Goal: Information Seeking & Learning: Learn about a topic

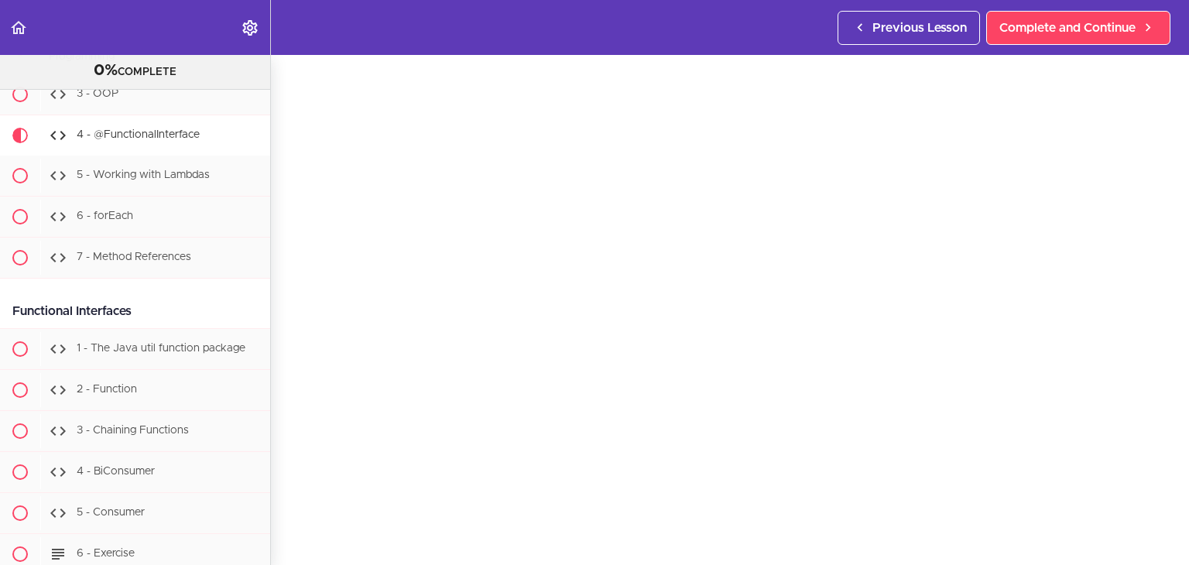
scroll to position [56, 0]
click at [162, 176] on span "5 - Working with Lambdas" at bounding box center [143, 174] width 133 height 11
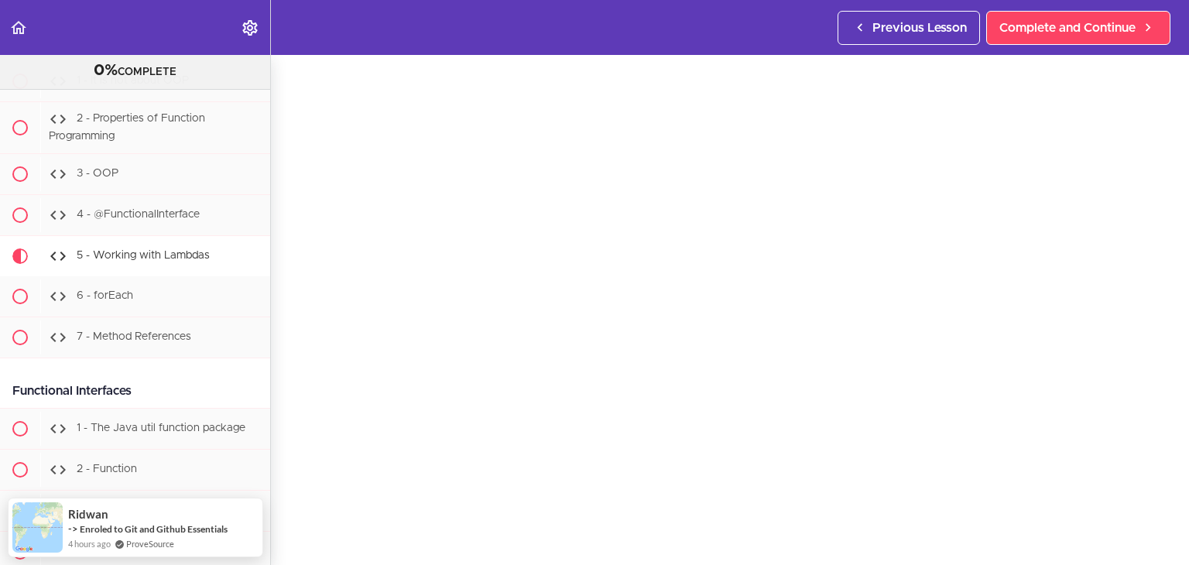
scroll to position [53, 0]
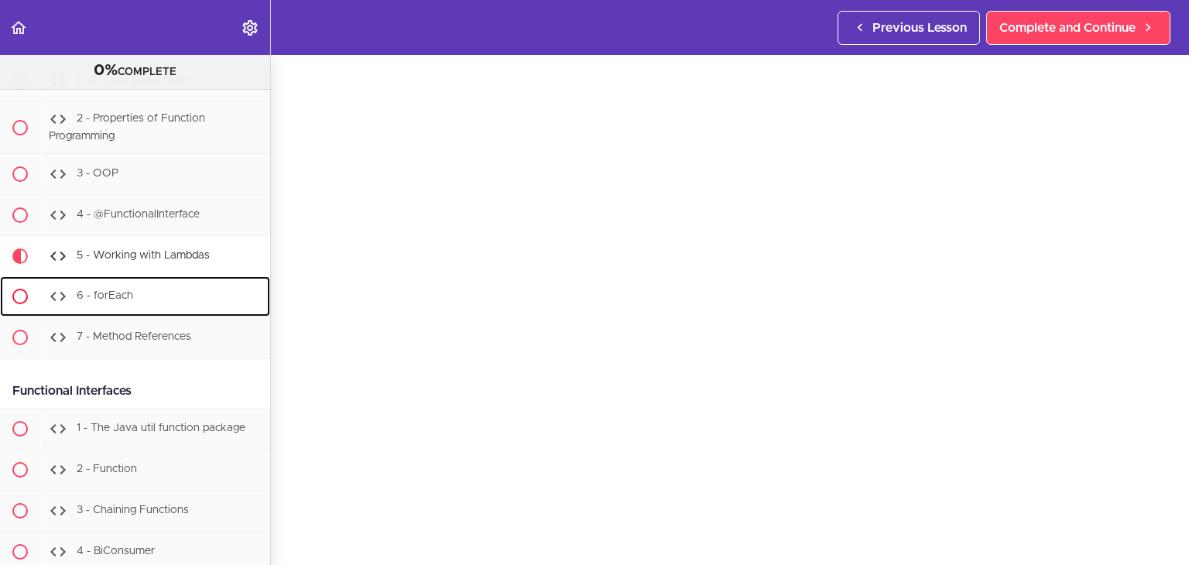
click at [101, 299] on div "6 - forEach" at bounding box center [155, 296] width 230 height 34
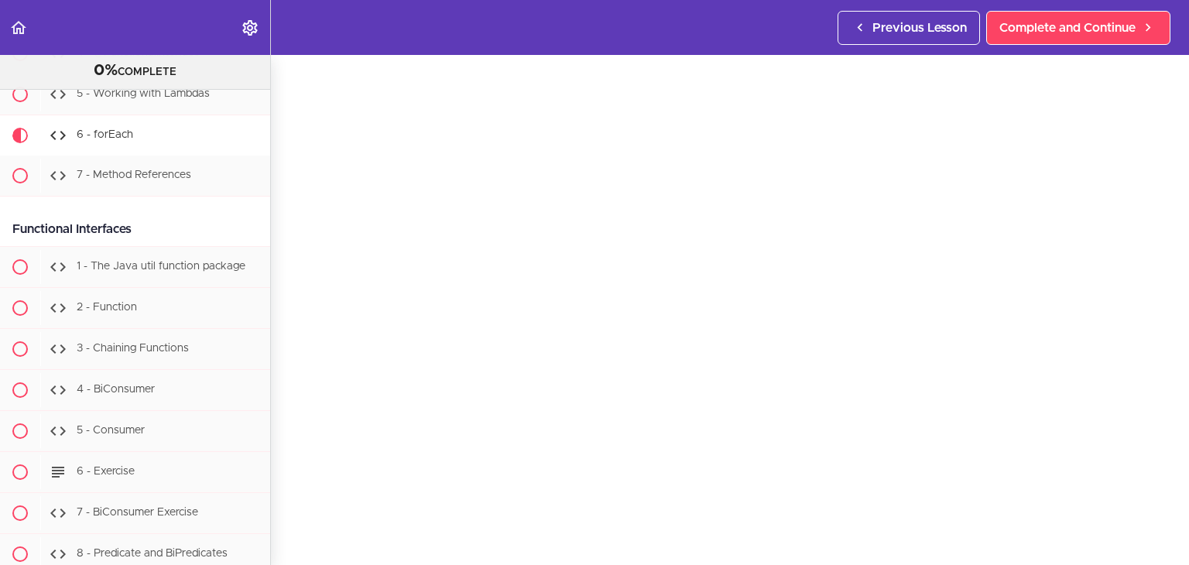
scroll to position [54, 0]
click at [207, 174] on div "7 - Method References" at bounding box center [155, 176] width 230 height 34
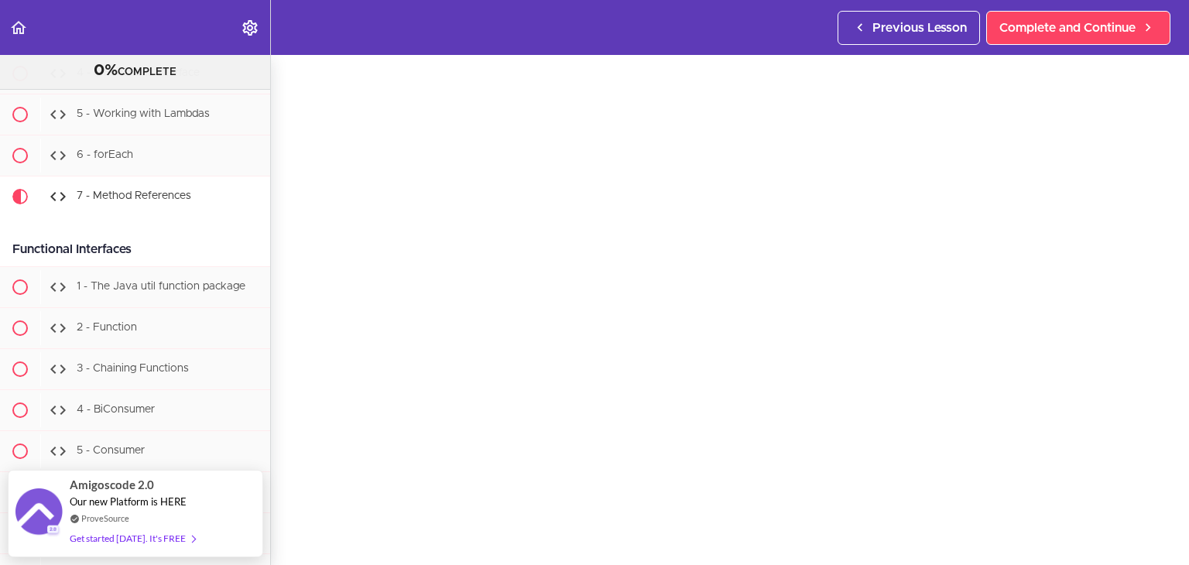
scroll to position [745, 0]
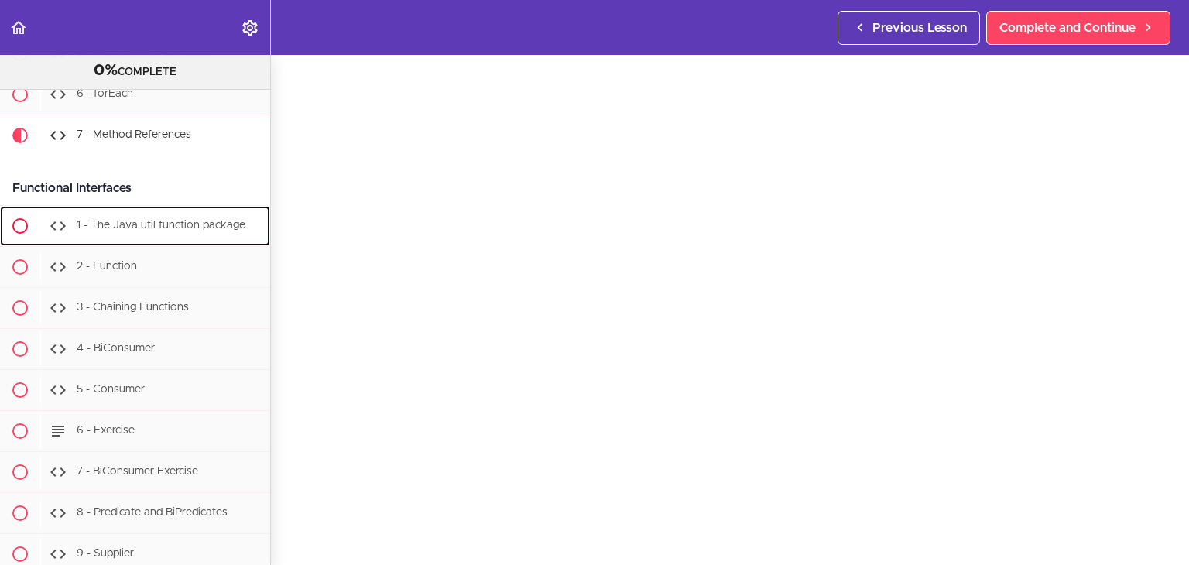
click at [143, 220] on span "1 - The Java util function package" at bounding box center [161, 225] width 169 height 11
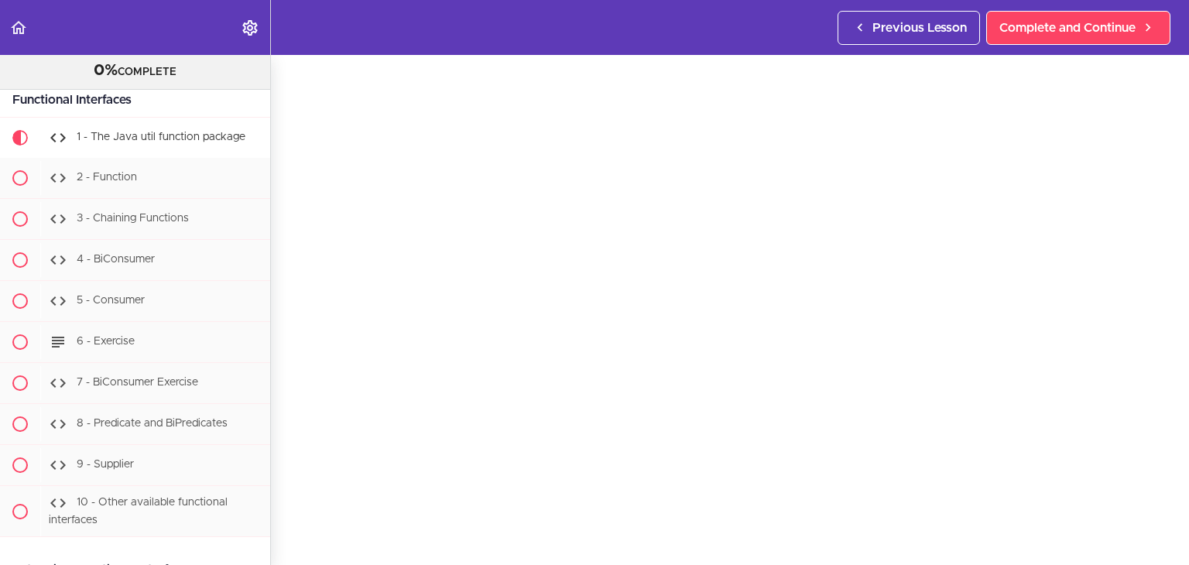
scroll to position [46, 0]
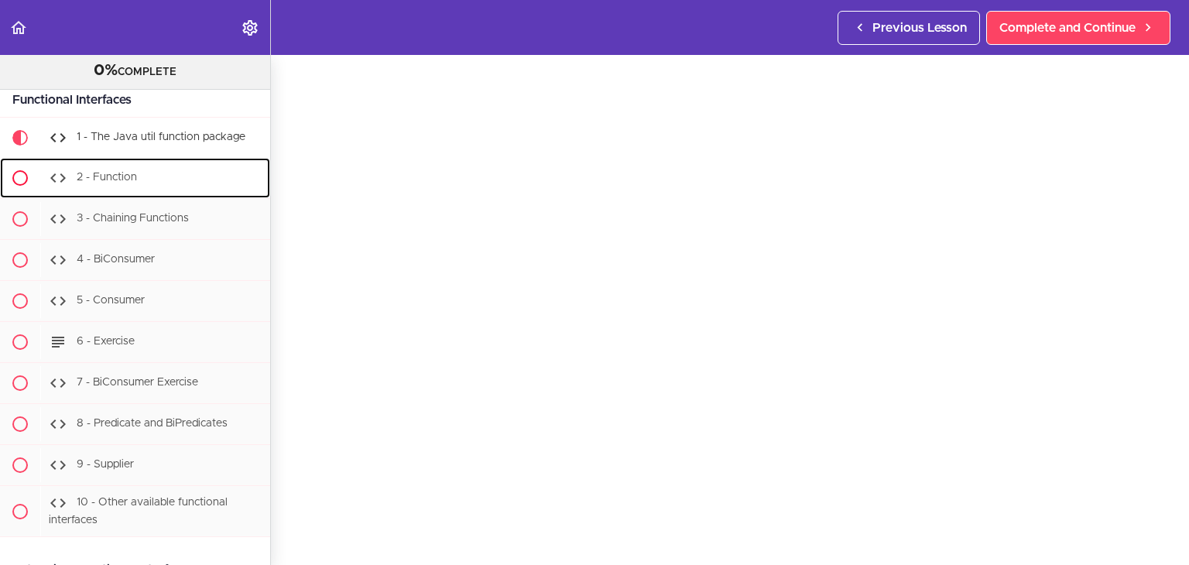
click at [142, 176] on div "2 - Function" at bounding box center [155, 178] width 230 height 34
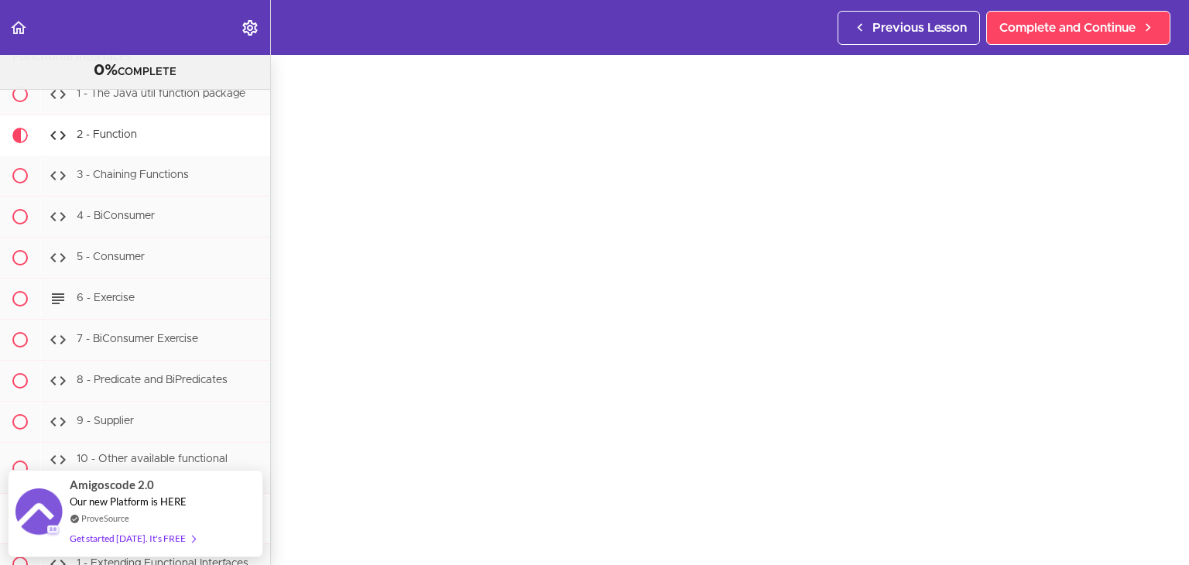
scroll to position [50, 0]
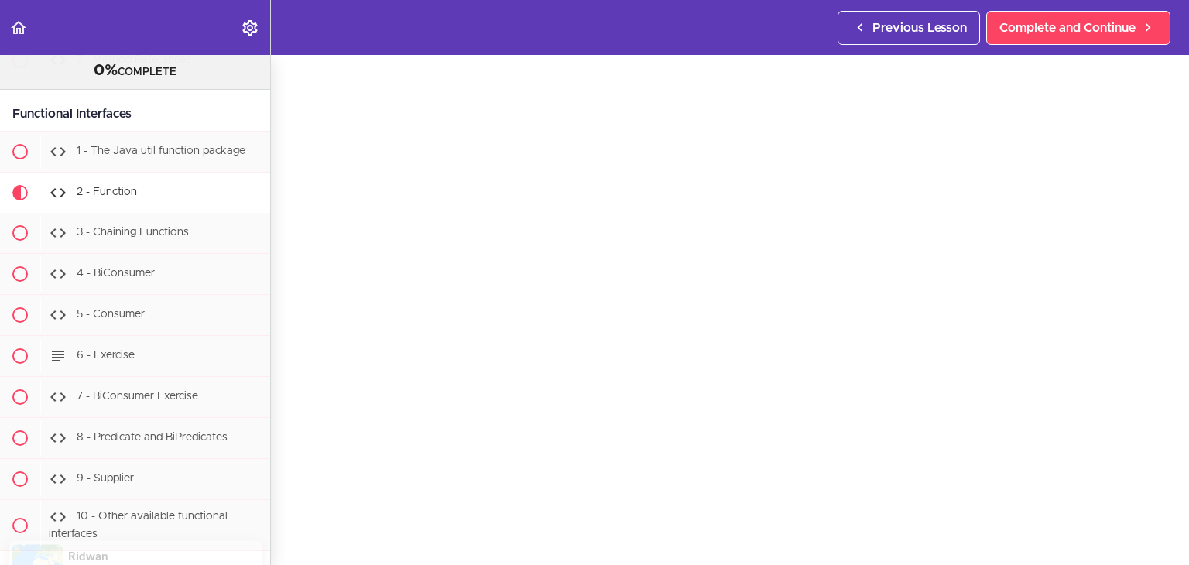
scroll to position [58, 0]
click at [193, 227] on div "3 - Chaining Functions" at bounding box center [155, 233] width 230 height 34
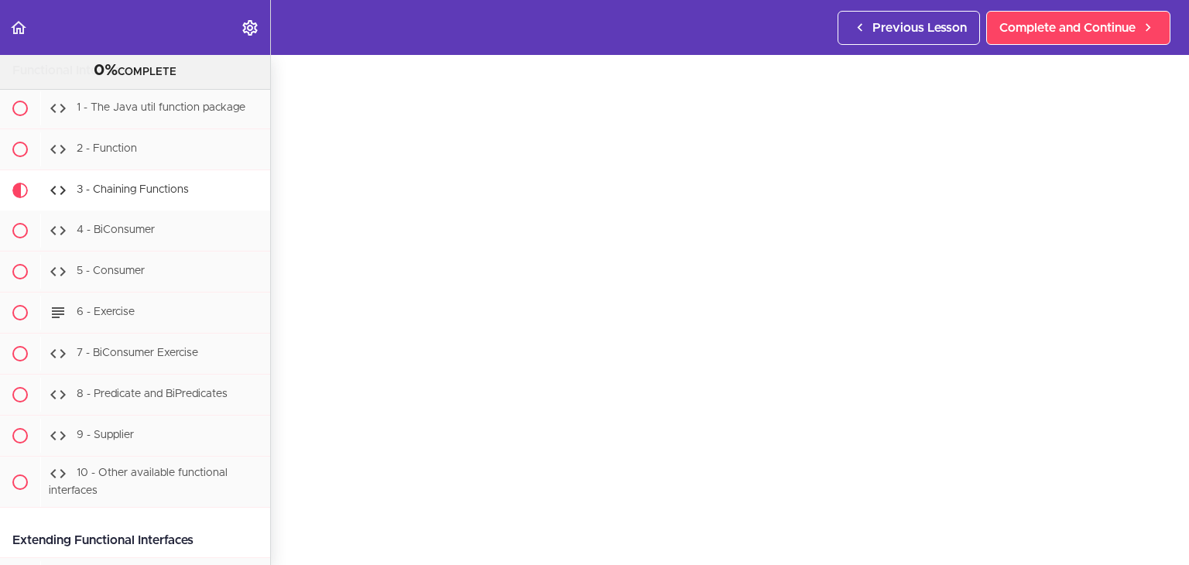
scroll to position [902, 0]
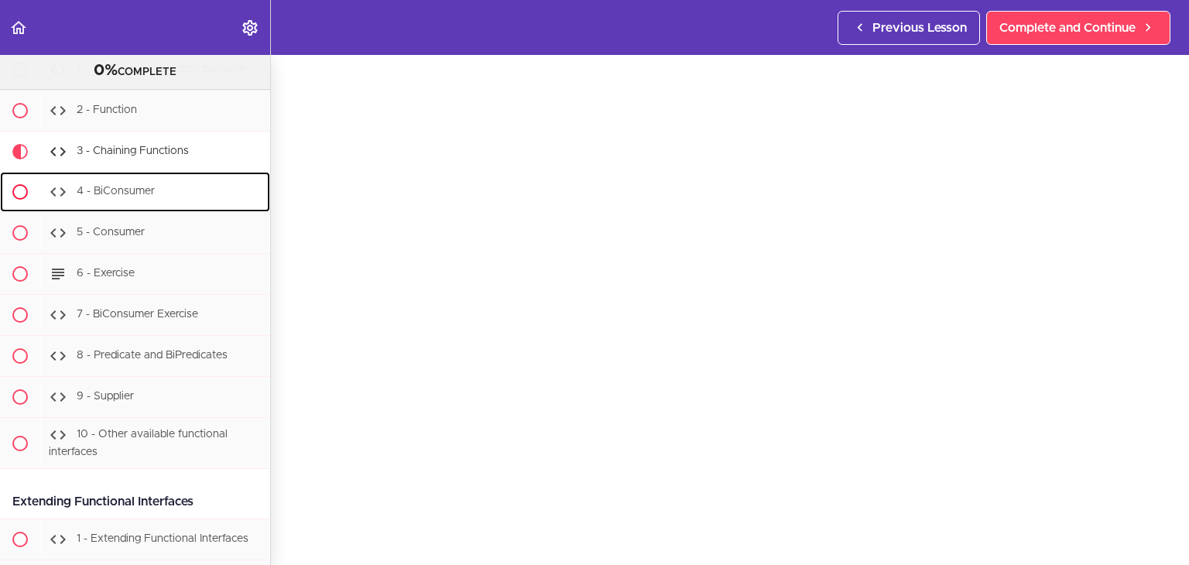
click at [163, 185] on div "4 - BiConsumer" at bounding box center [155, 192] width 230 height 34
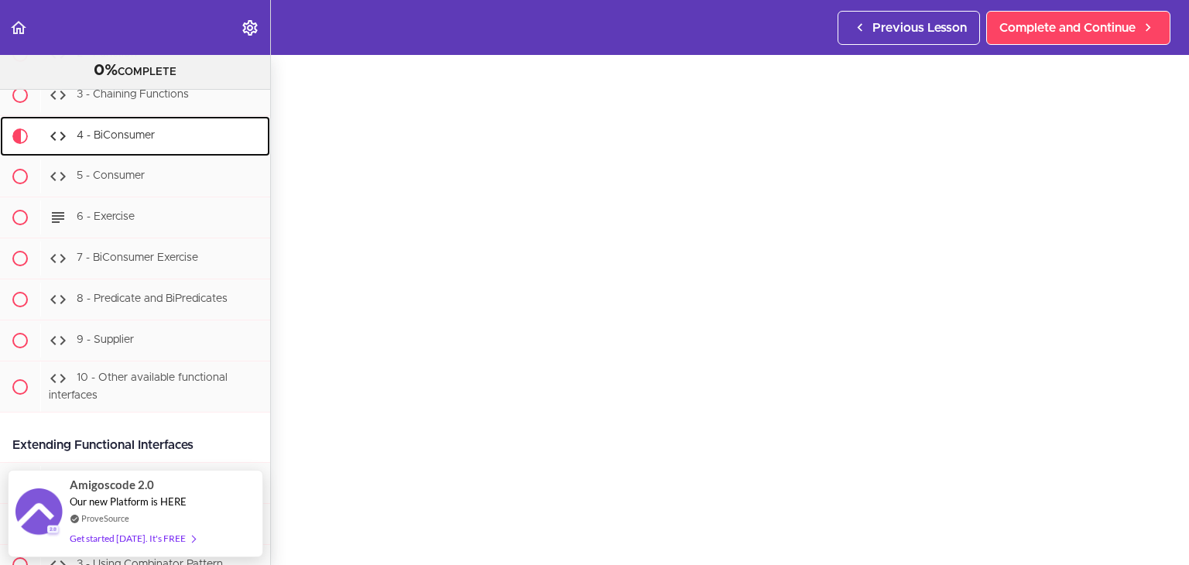
scroll to position [48, 0]
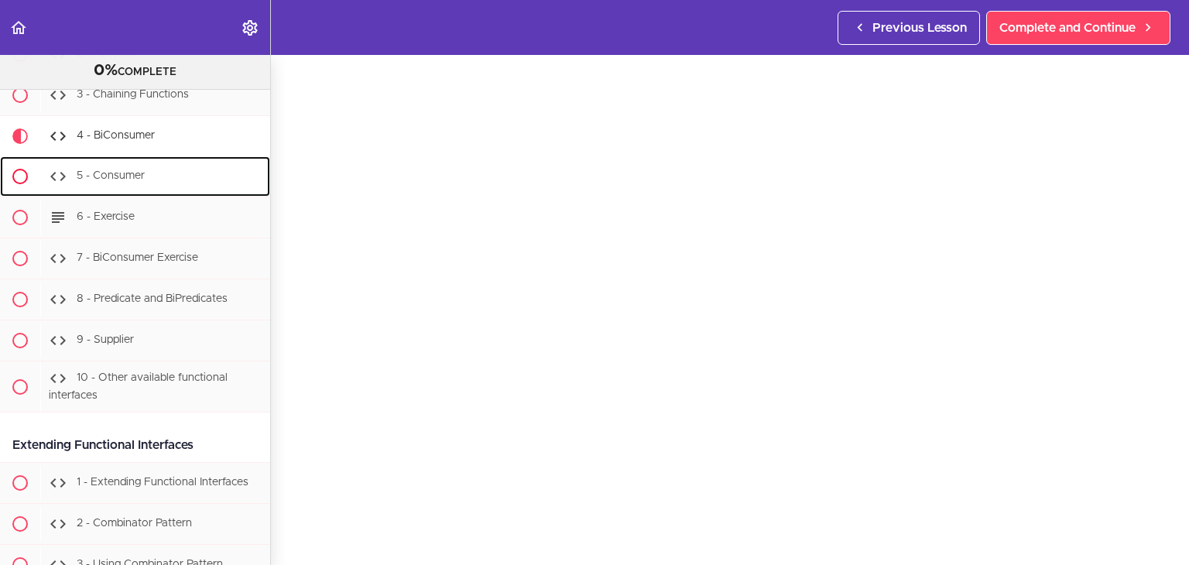
click at [158, 178] on div "5 - Consumer" at bounding box center [155, 176] width 230 height 34
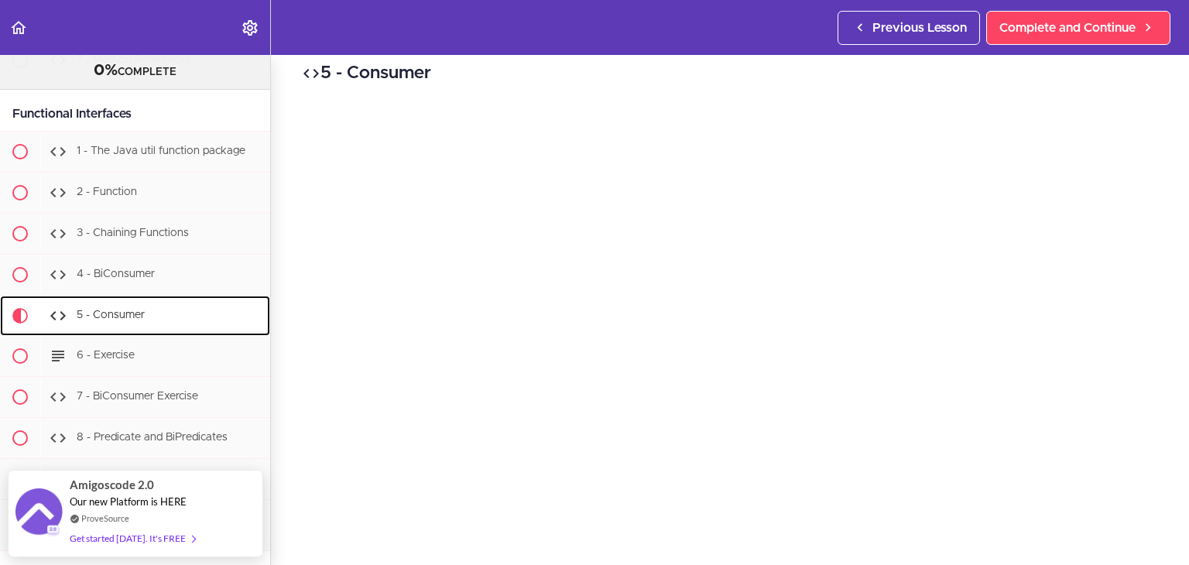
scroll to position [12, 0]
